Goal: Book appointment/travel/reservation

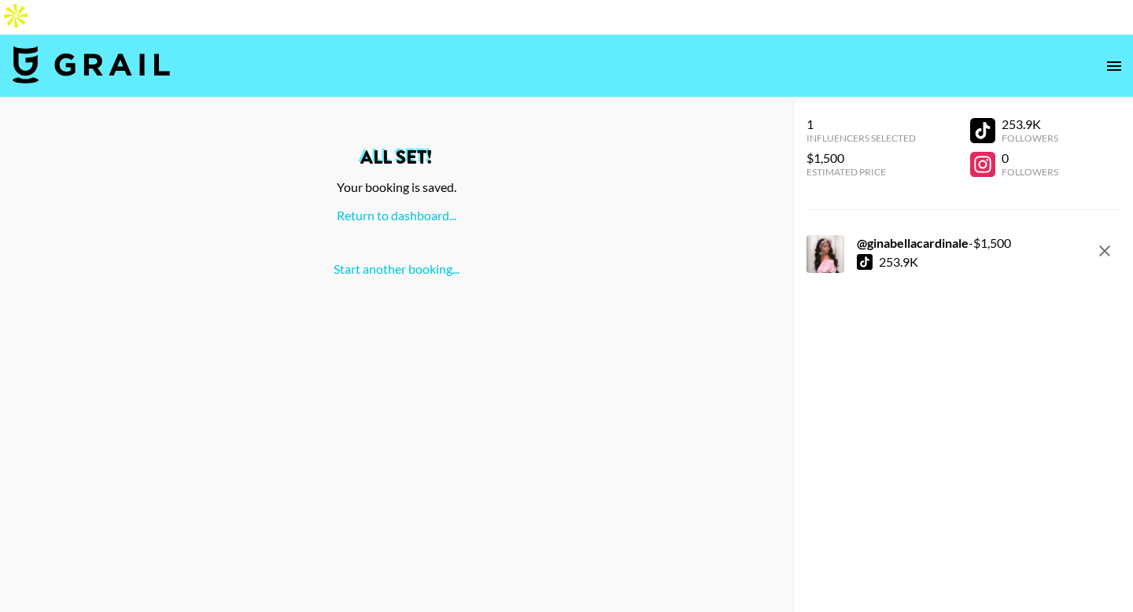
click at [110, 46] on img at bounding box center [91, 65] width 157 height 38
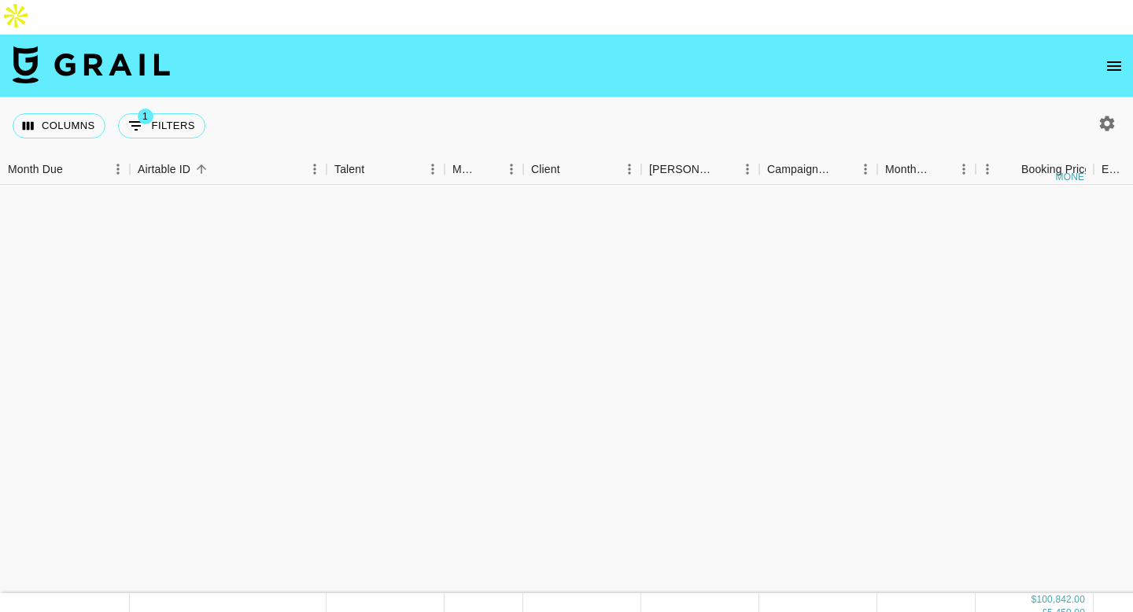
scroll to position [1970, 0]
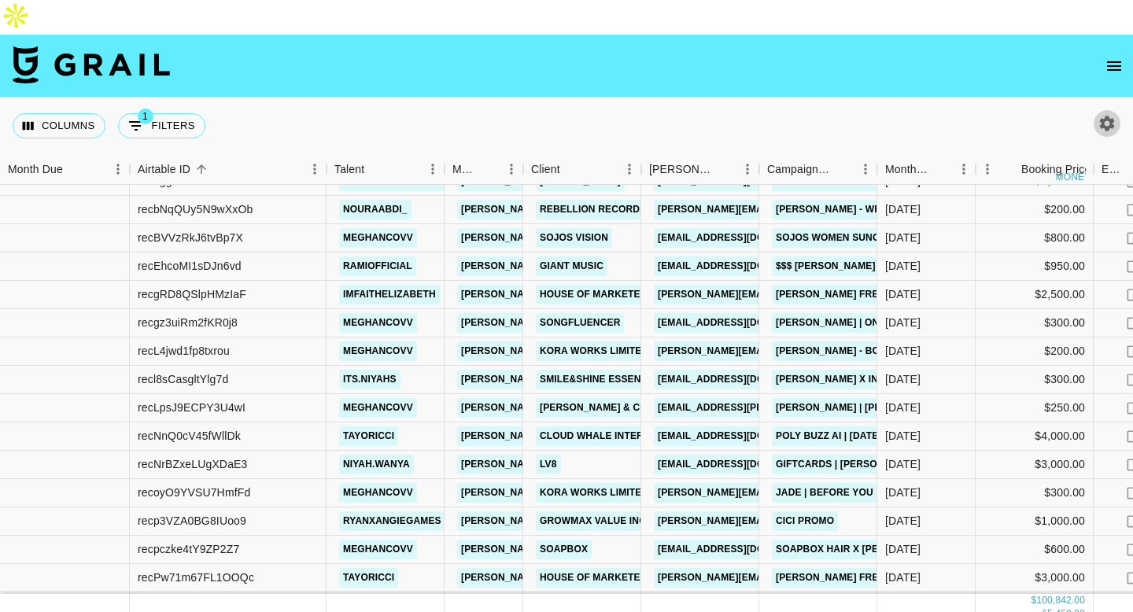
click at [1101, 114] on icon "button" at bounding box center [1106, 123] width 19 height 19
select select "[DATE]"
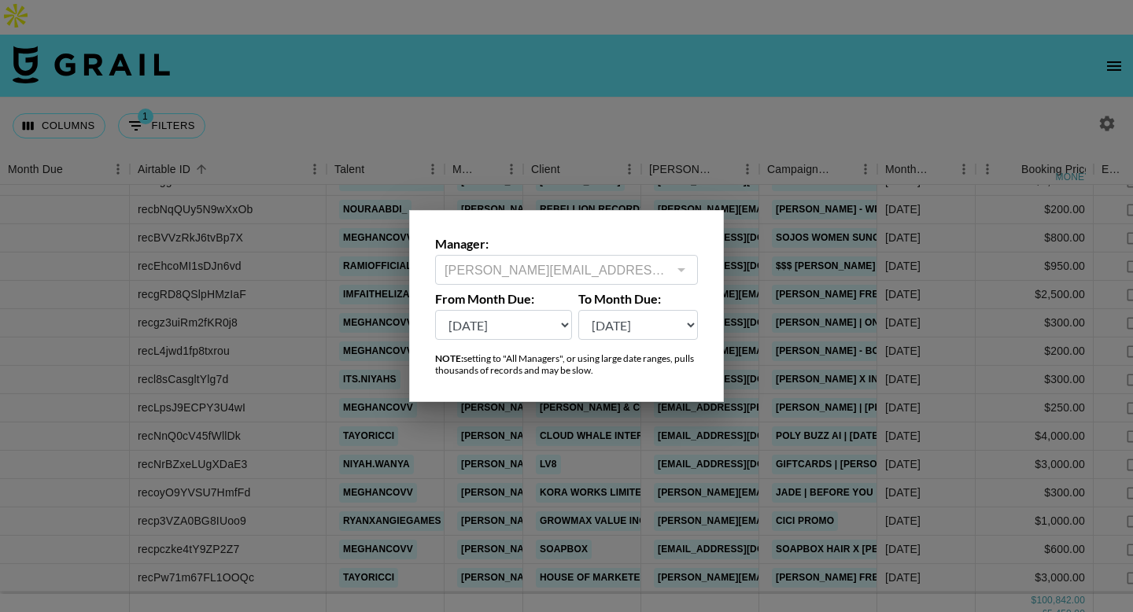
click at [592, 84] on div at bounding box center [566, 306] width 1133 height 612
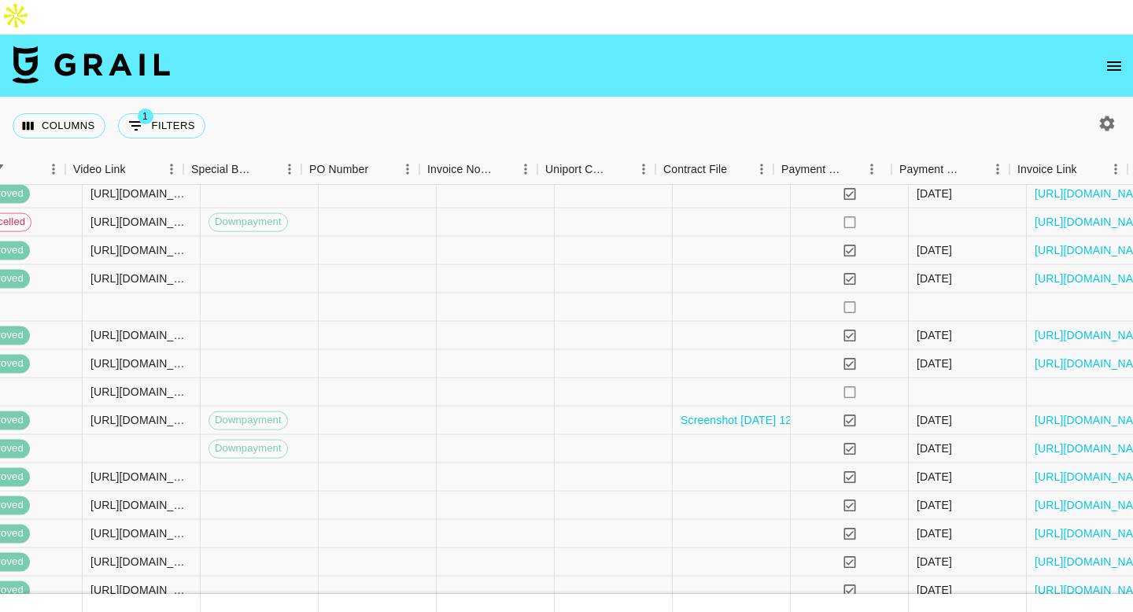
scroll to position [1250, 1400]
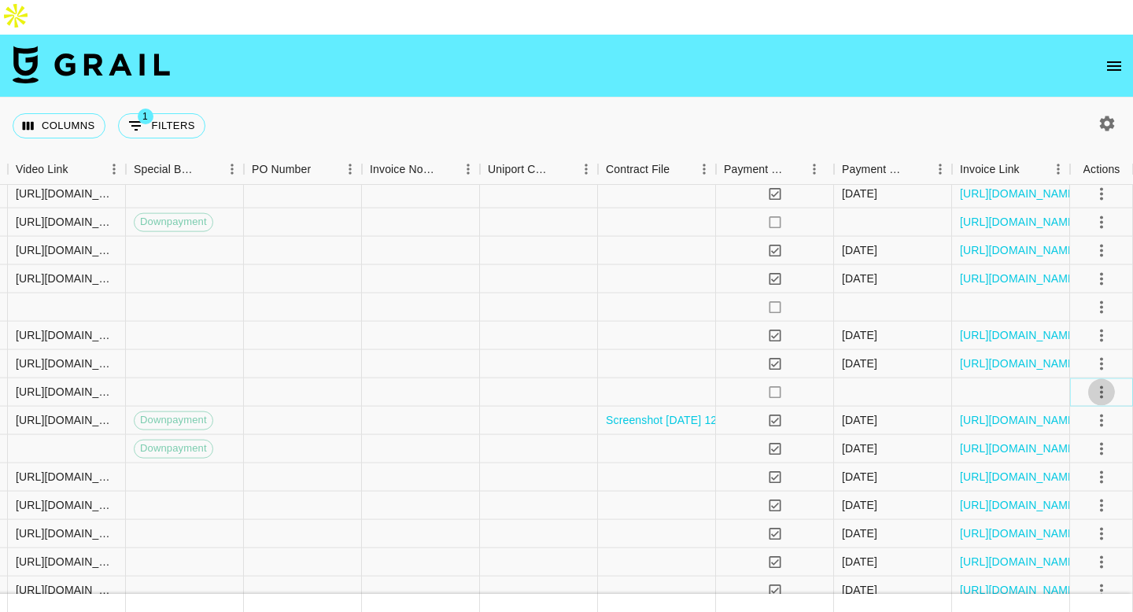
click at [1108, 382] on icon "select merge strategy" at bounding box center [1101, 391] width 19 height 19
click at [684, 378] on div at bounding box center [657, 392] width 118 height 28
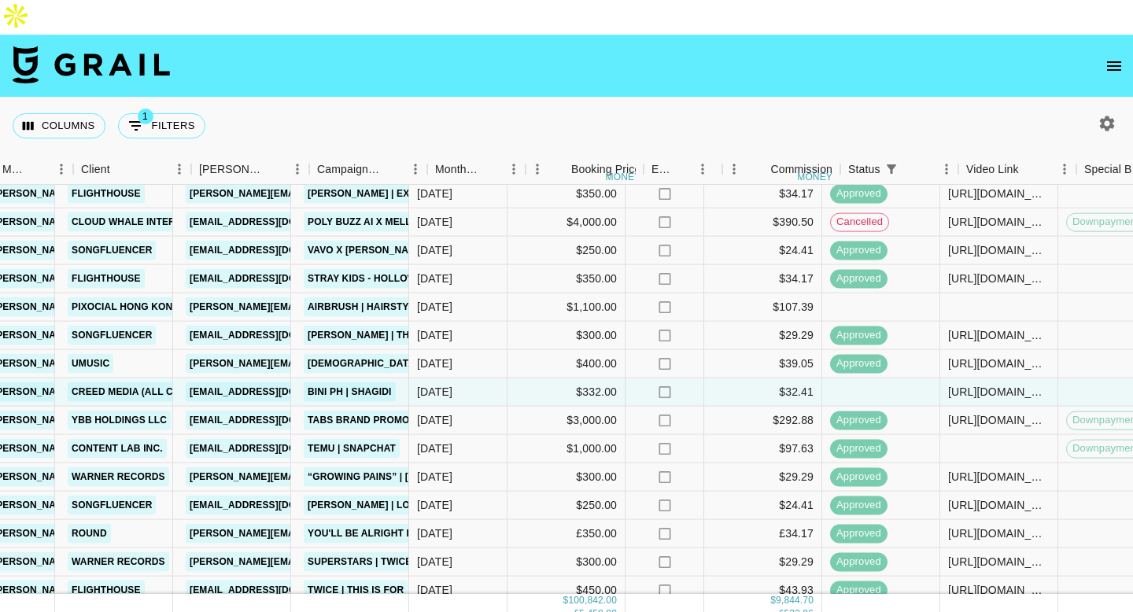
scroll to position [1250, 450]
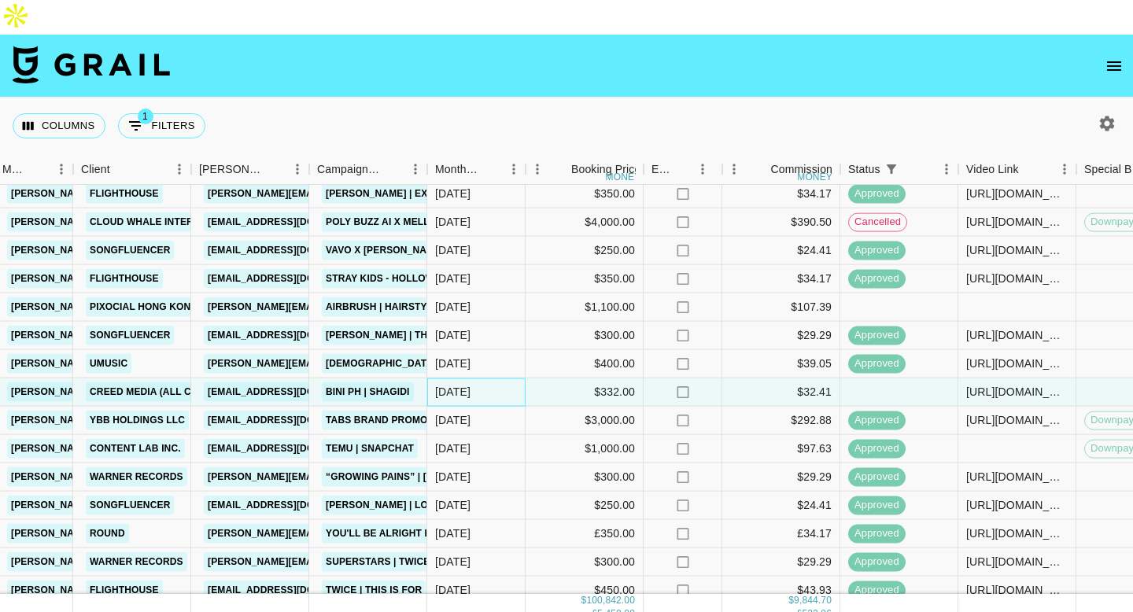
click at [457, 384] on div "[DATE]" at bounding box center [452, 392] width 35 height 16
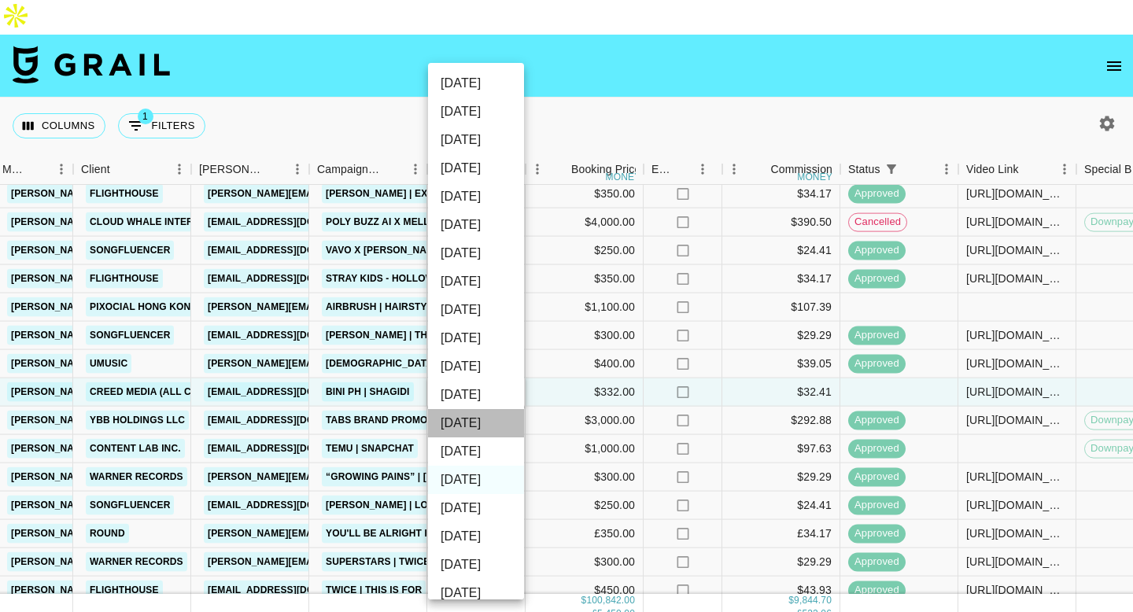
click at [470, 425] on li "[DATE]" at bounding box center [476, 423] width 96 height 28
type input "[DATE]"
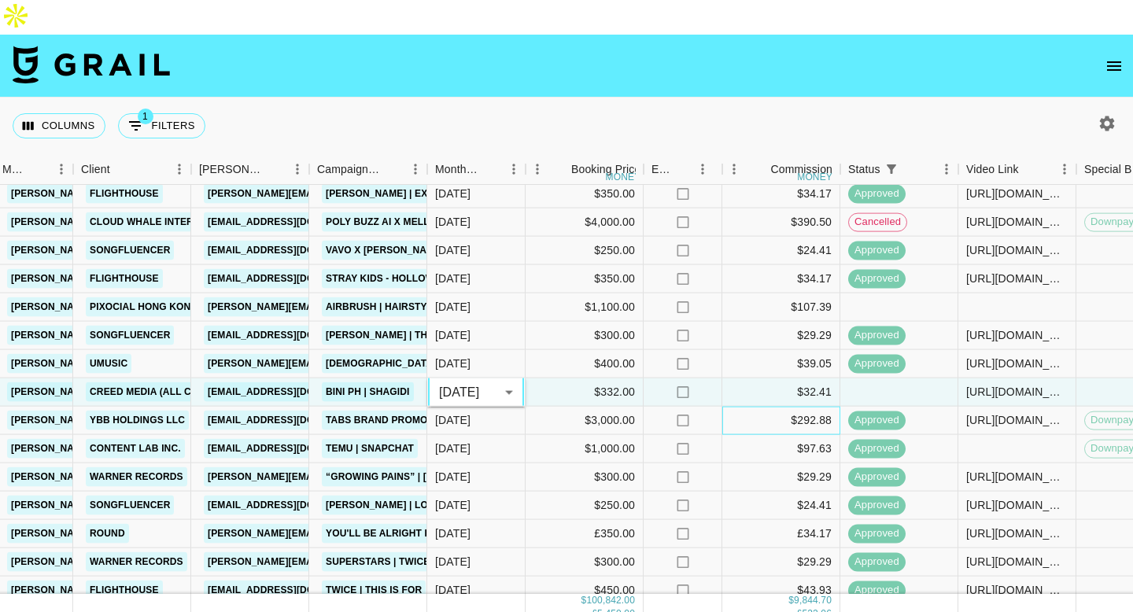
click at [750, 407] on div "$292.88" at bounding box center [781, 421] width 118 height 28
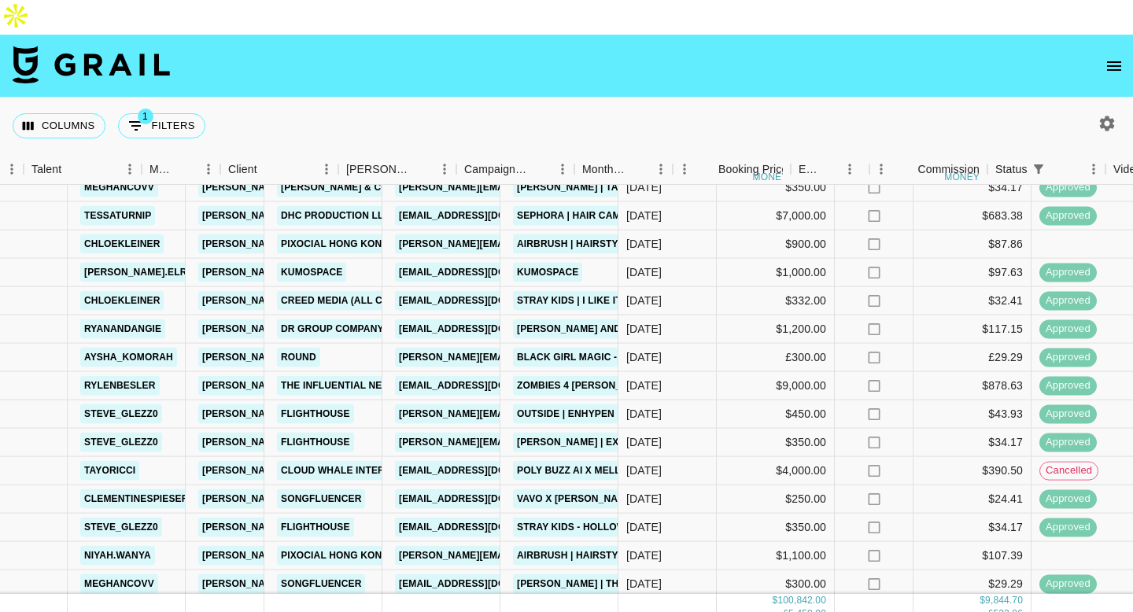
scroll to position [1001, 239]
